Goal: Task Accomplishment & Management: Complete application form

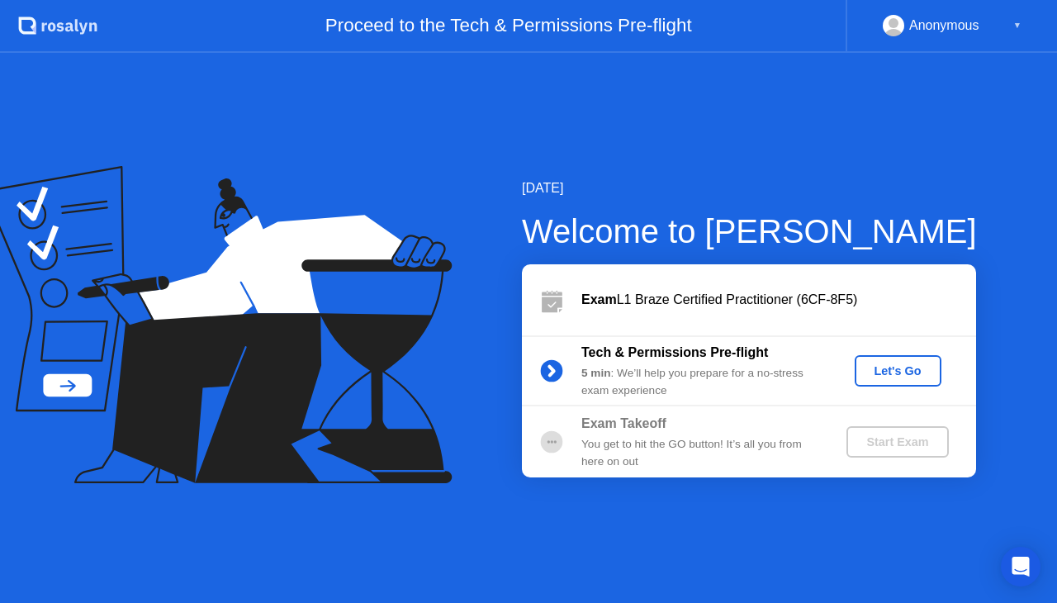
click at [912, 369] on div "Let's Go" at bounding box center [897, 370] width 73 height 13
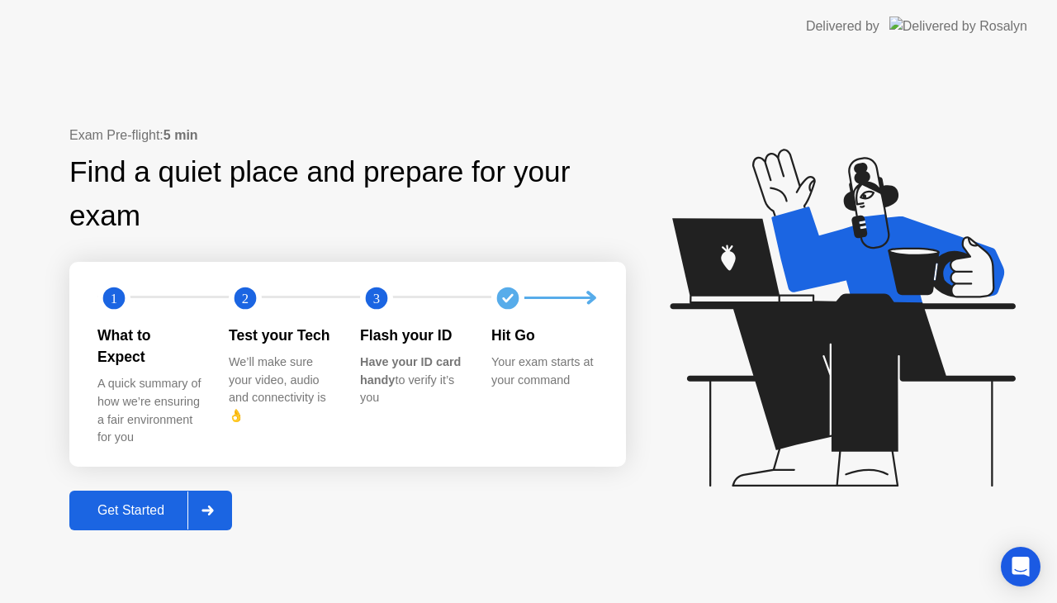
click at [163, 503] on div "Get Started" at bounding box center [130, 510] width 113 height 15
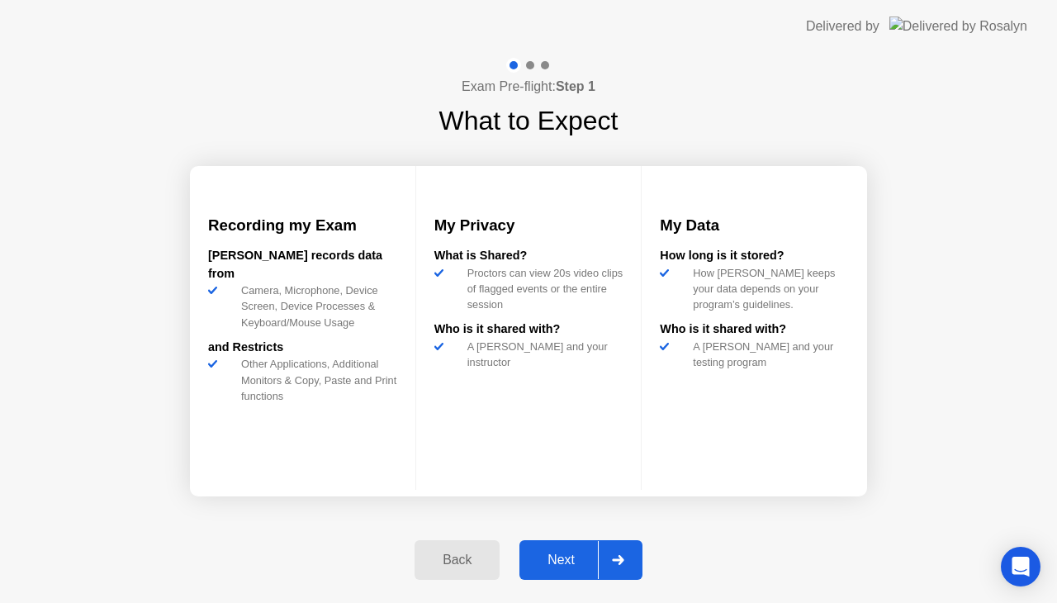
click at [540, 566] on div "Next" at bounding box center [560, 559] width 73 height 15
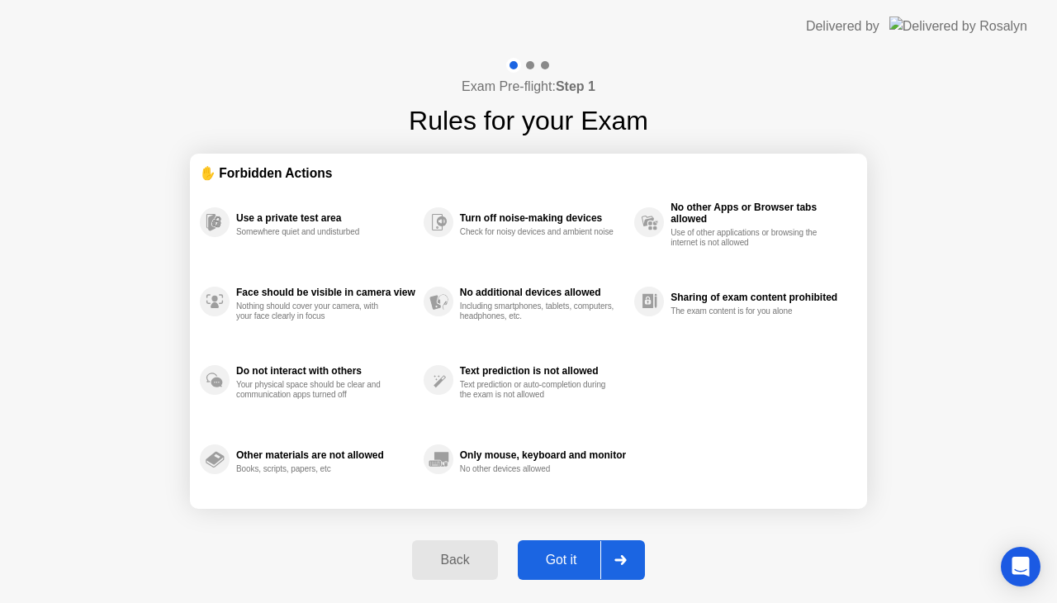
click at [567, 554] on div "Got it" at bounding box center [562, 559] width 78 height 15
select select "**********"
select select "*******"
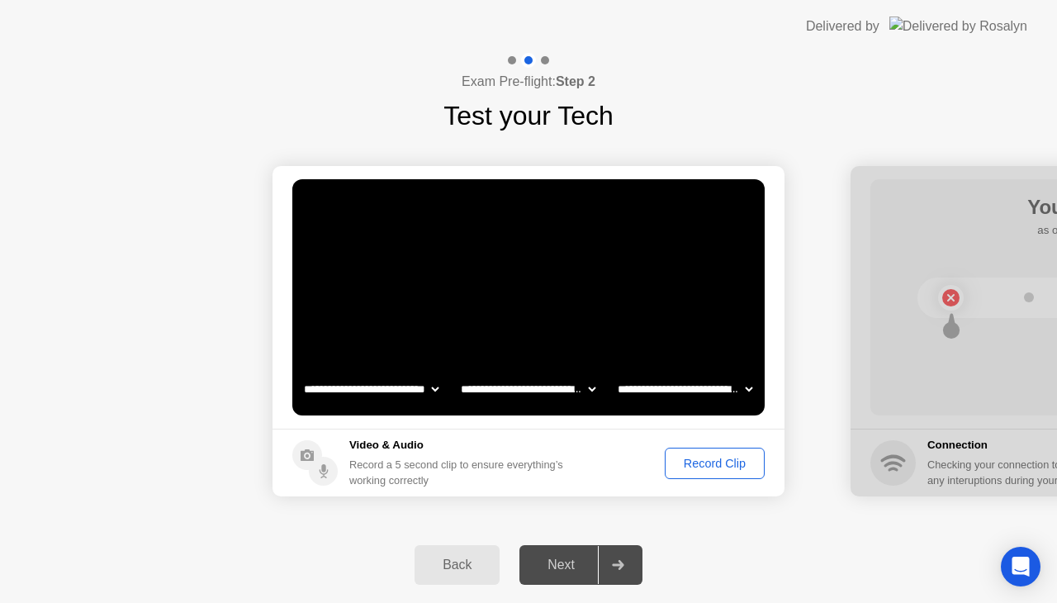
click at [690, 476] on button "Record Clip" at bounding box center [715, 462] width 100 height 31
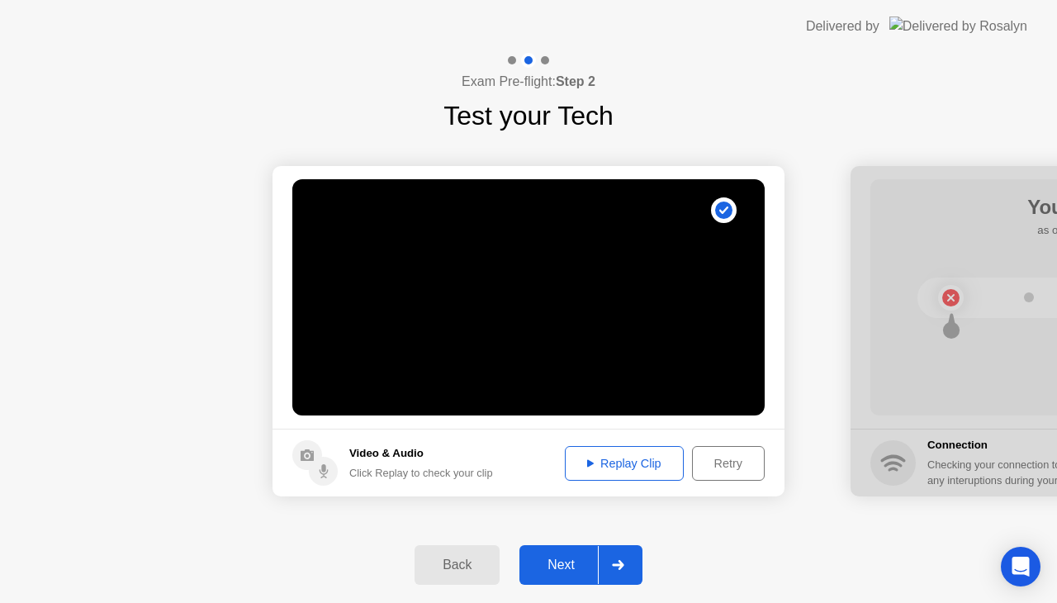
click at [657, 467] on div "Replay Clip" at bounding box center [624, 463] width 107 height 13
click at [561, 562] on div "Next" at bounding box center [560, 564] width 73 height 15
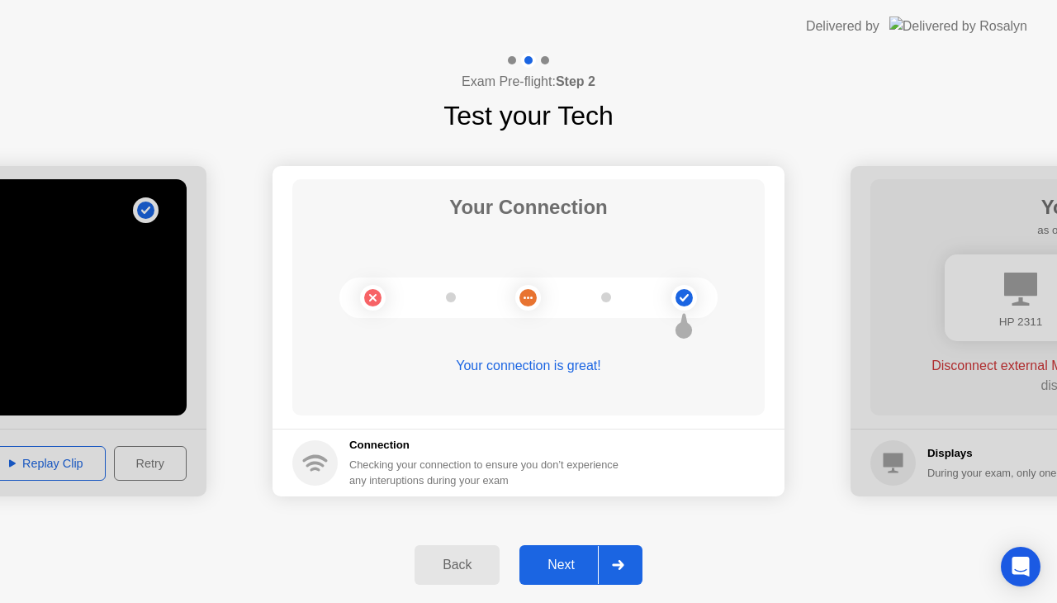
click at [563, 562] on div "Next" at bounding box center [560, 564] width 73 height 15
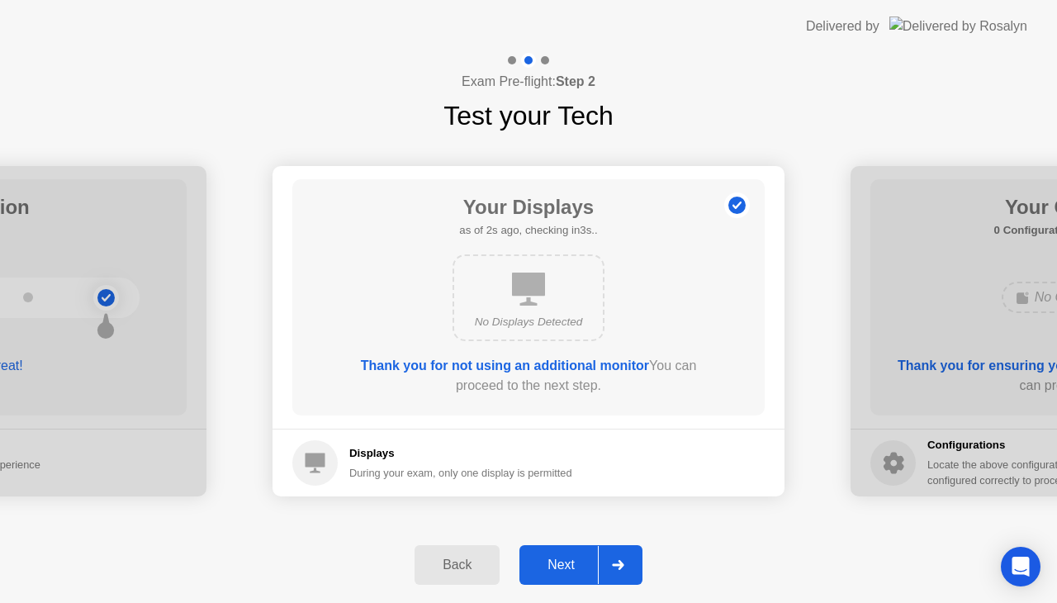
click at [576, 563] on div "Next" at bounding box center [560, 564] width 73 height 15
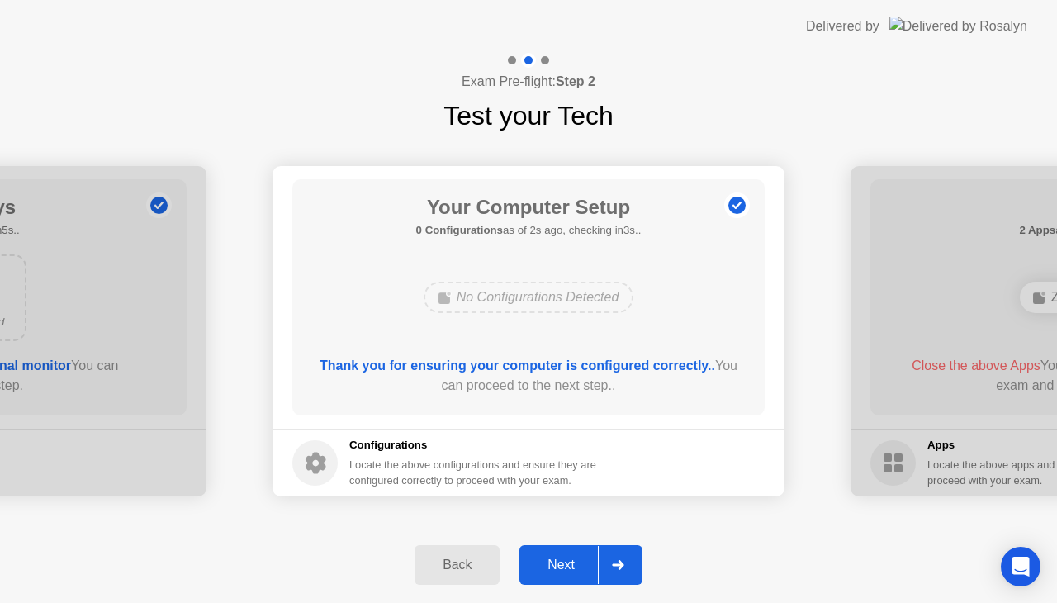
click at [548, 566] on div "Next" at bounding box center [560, 564] width 73 height 15
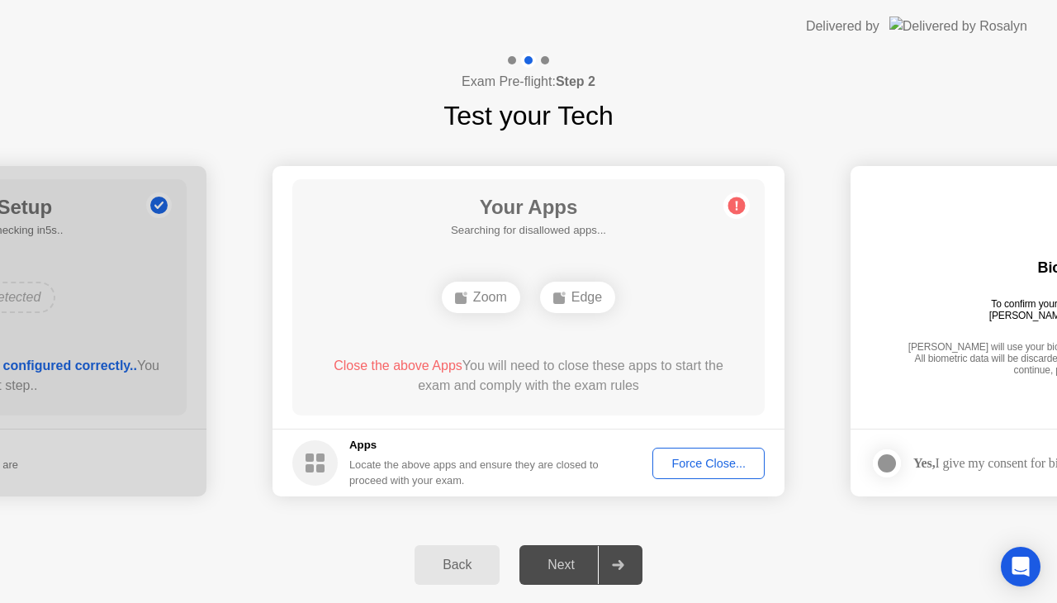
click at [678, 466] on div "Force Close..." at bounding box center [708, 463] width 101 height 13
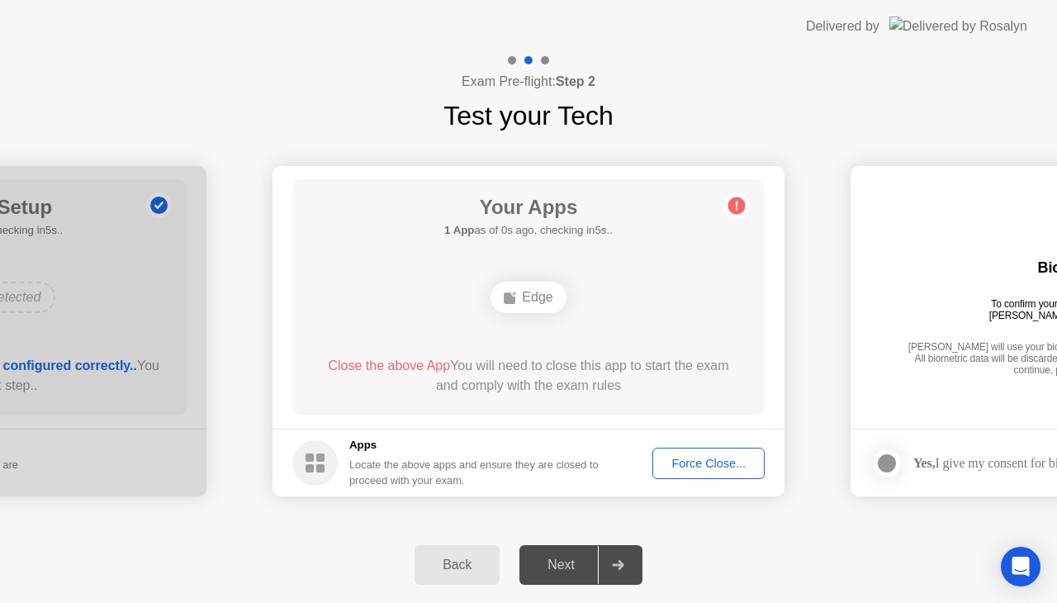
click at [726, 461] on div "Force Close..." at bounding box center [708, 463] width 101 height 13
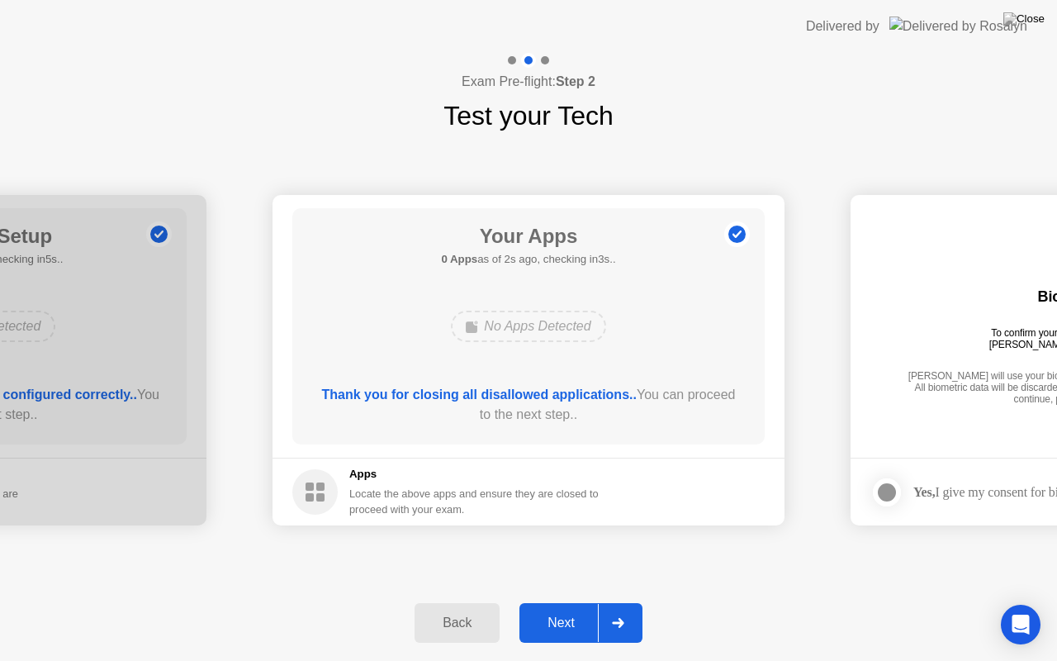
click at [546, 623] on div "Next" at bounding box center [560, 622] width 73 height 15
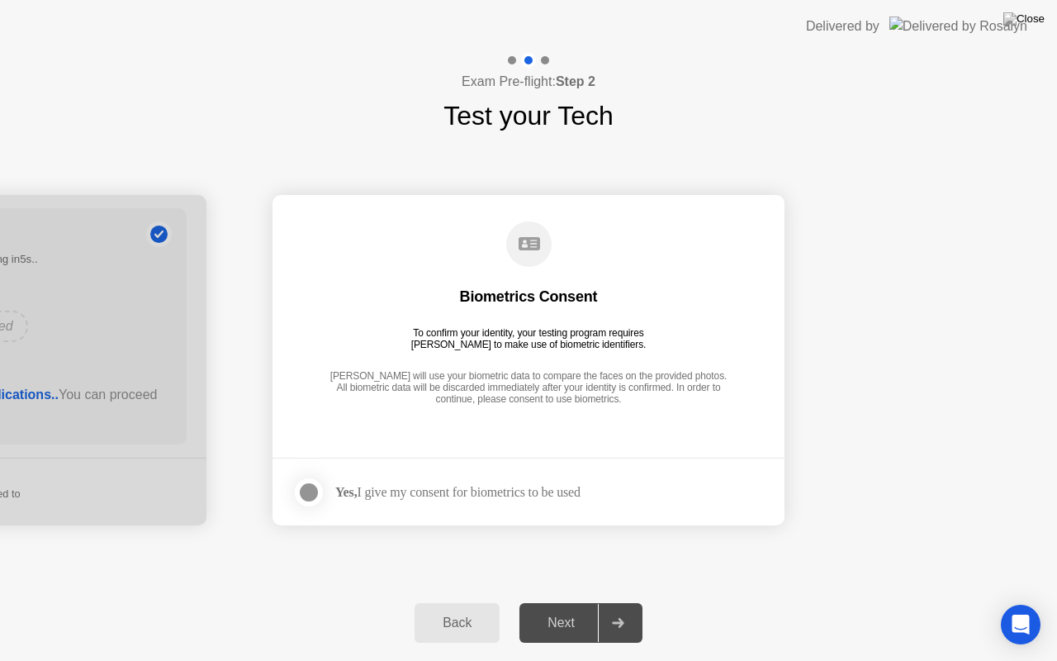
click at [546, 623] on div "Next" at bounding box center [560, 622] width 73 height 15
click at [302, 477] on label at bounding box center [313, 492] width 43 height 33
click at [582, 626] on div "Next" at bounding box center [560, 622] width 73 height 15
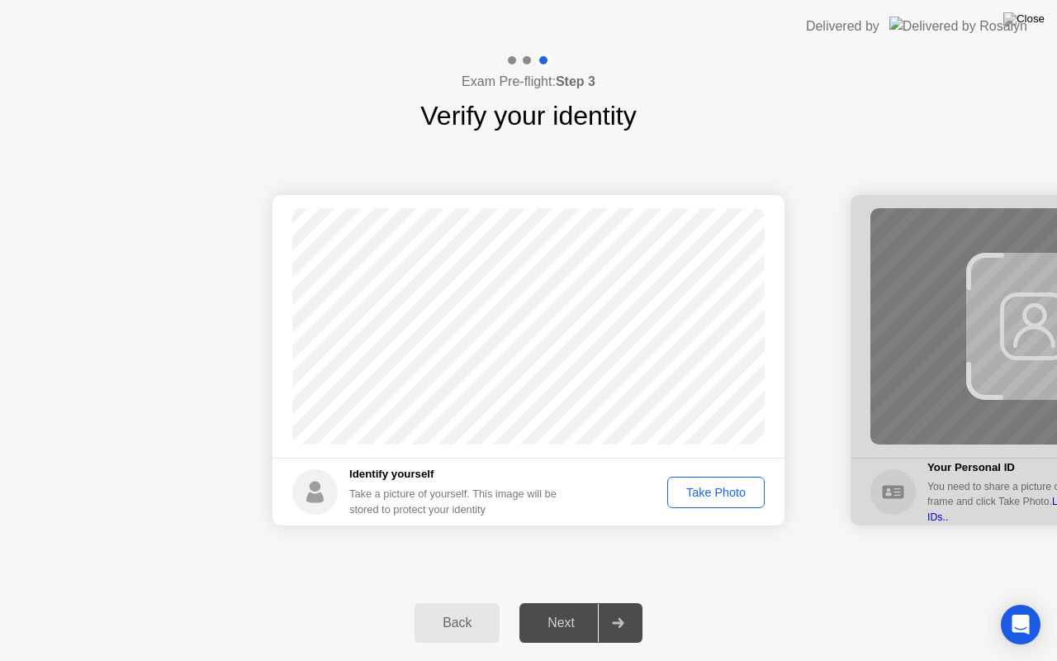
click at [740, 490] on div "Take Photo" at bounding box center [716, 491] width 86 height 13
click at [561, 624] on div "Next" at bounding box center [560, 622] width 73 height 15
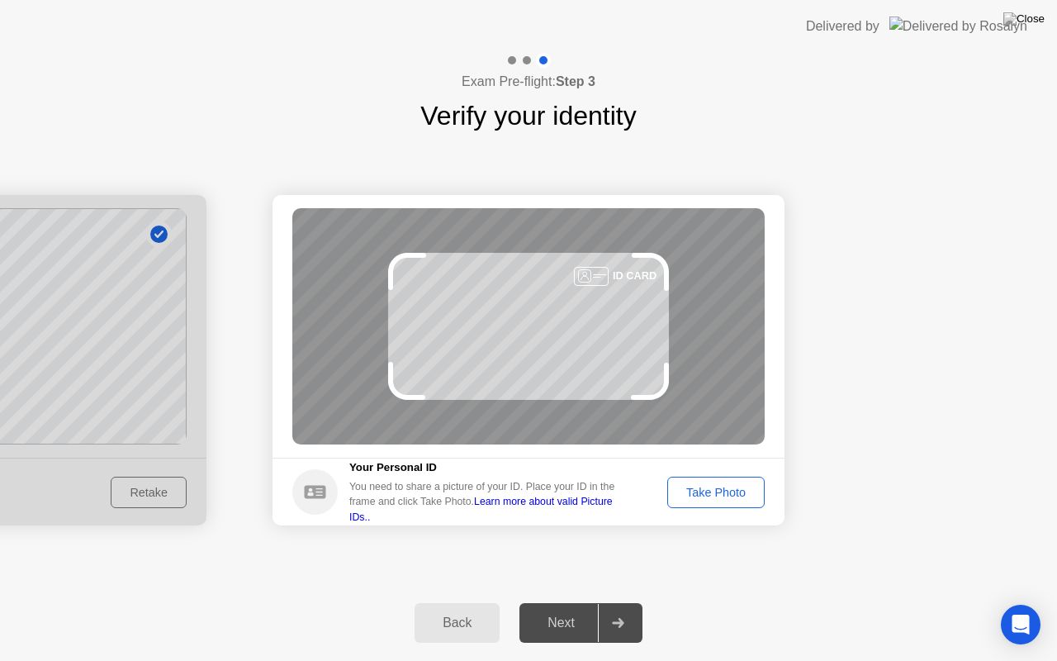
click at [722, 491] on div "Take Photo" at bounding box center [716, 491] width 86 height 13
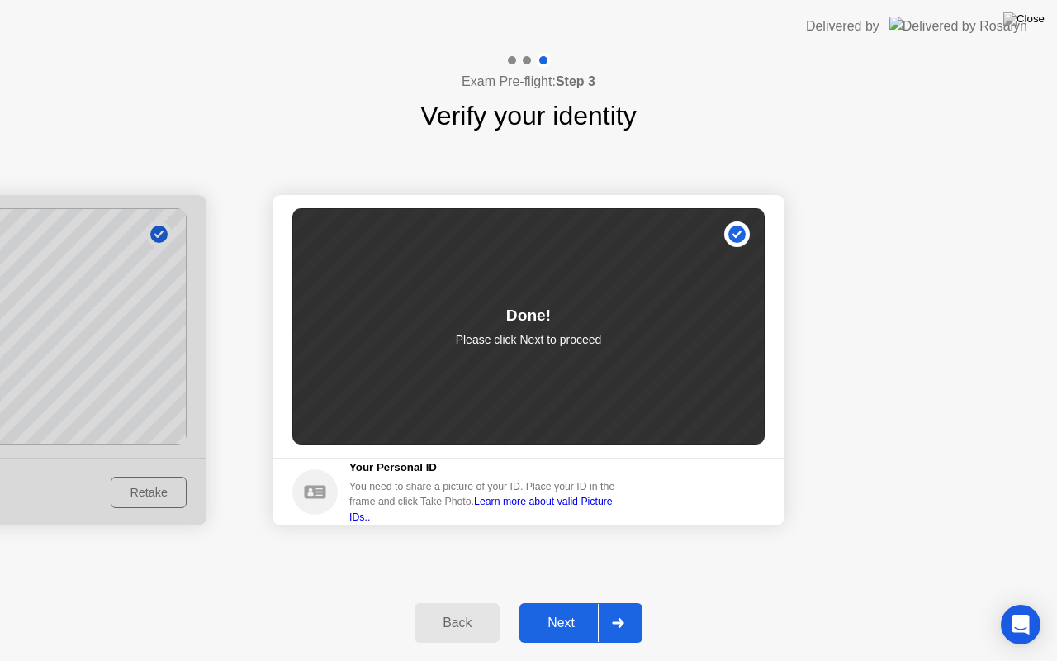
click at [571, 636] on button "Next" at bounding box center [580, 623] width 123 height 40
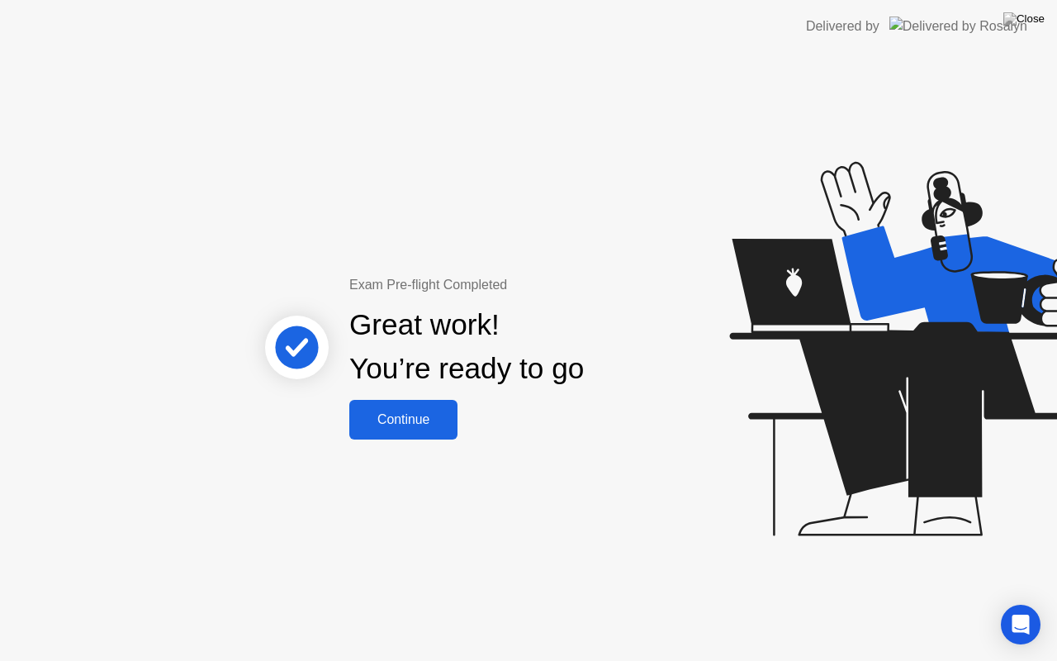
click at [421, 414] on div "Continue" at bounding box center [403, 419] width 98 height 15
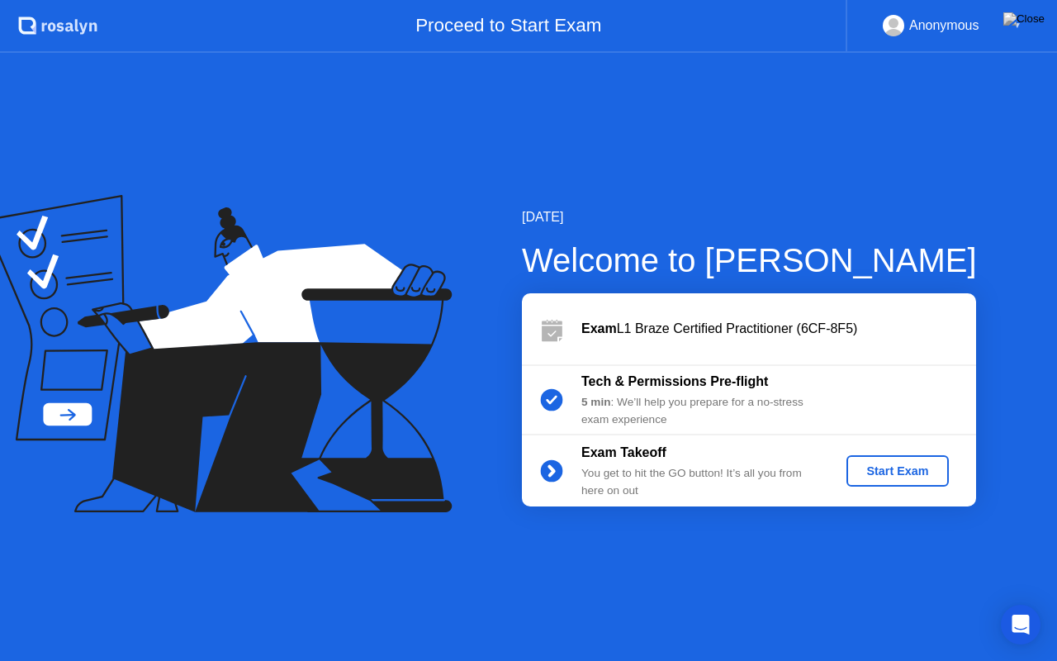
click at [874, 475] on div "Start Exam" at bounding box center [897, 470] width 88 height 13
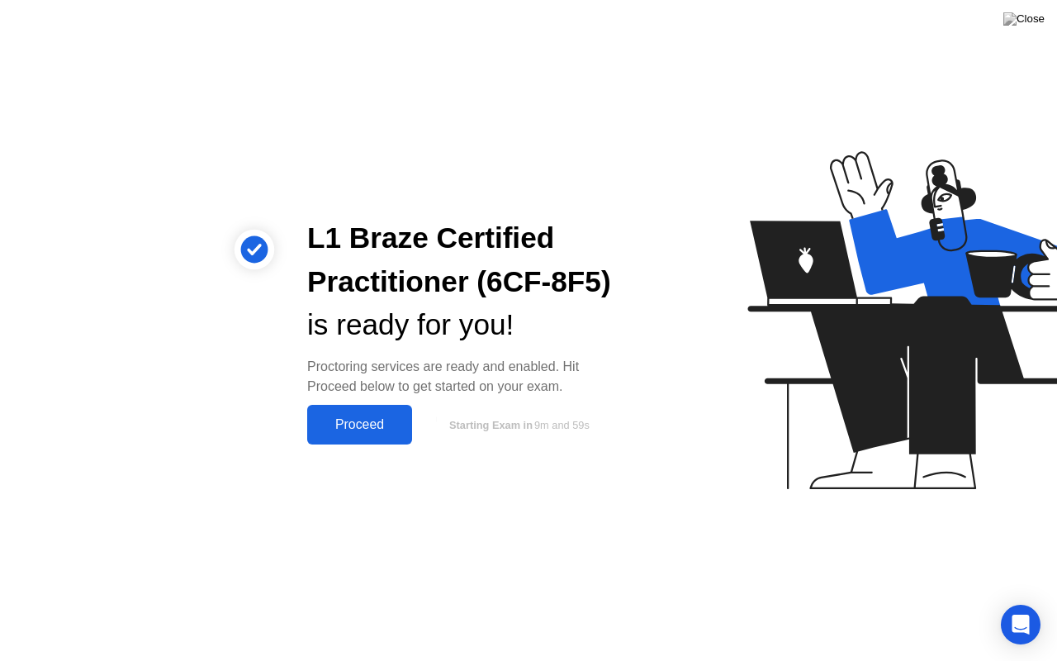
click at [397, 429] on div "Proceed" at bounding box center [359, 424] width 95 height 15
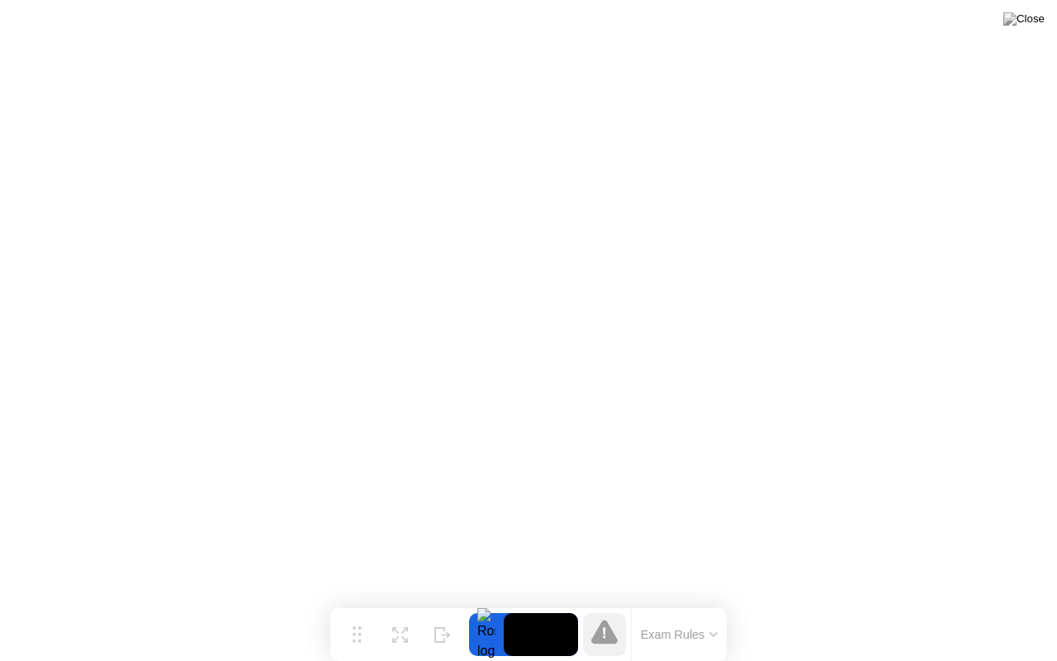
click at [690, 636] on button "Exam Rules" at bounding box center [680, 634] width 88 height 15
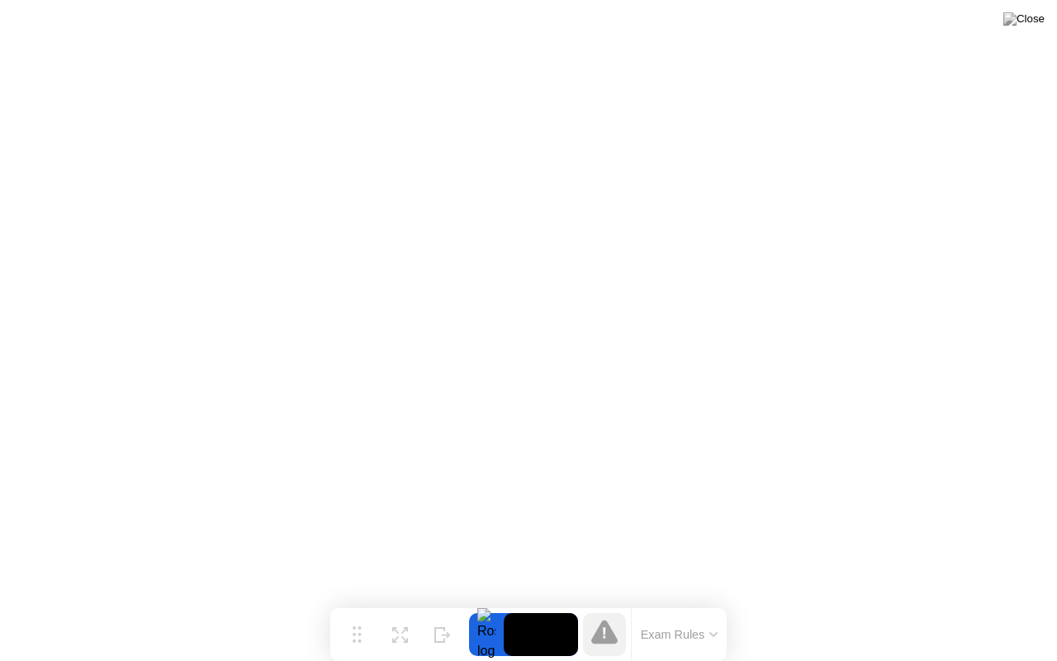
click at [684, 631] on button "Exam Rules" at bounding box center [680, 634] width 88 height 15
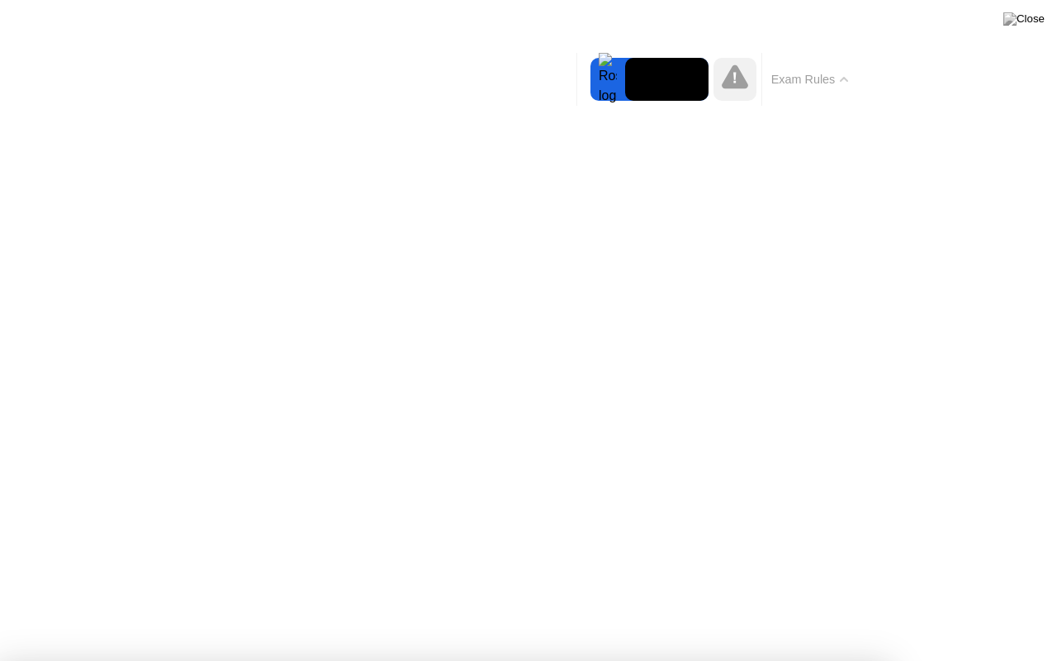
click at [822, 76] on button "Exam Rules" at bounding box center [810, 79] width 88 height 15
